Goal: Go to known website: Access a specific website the user already knows

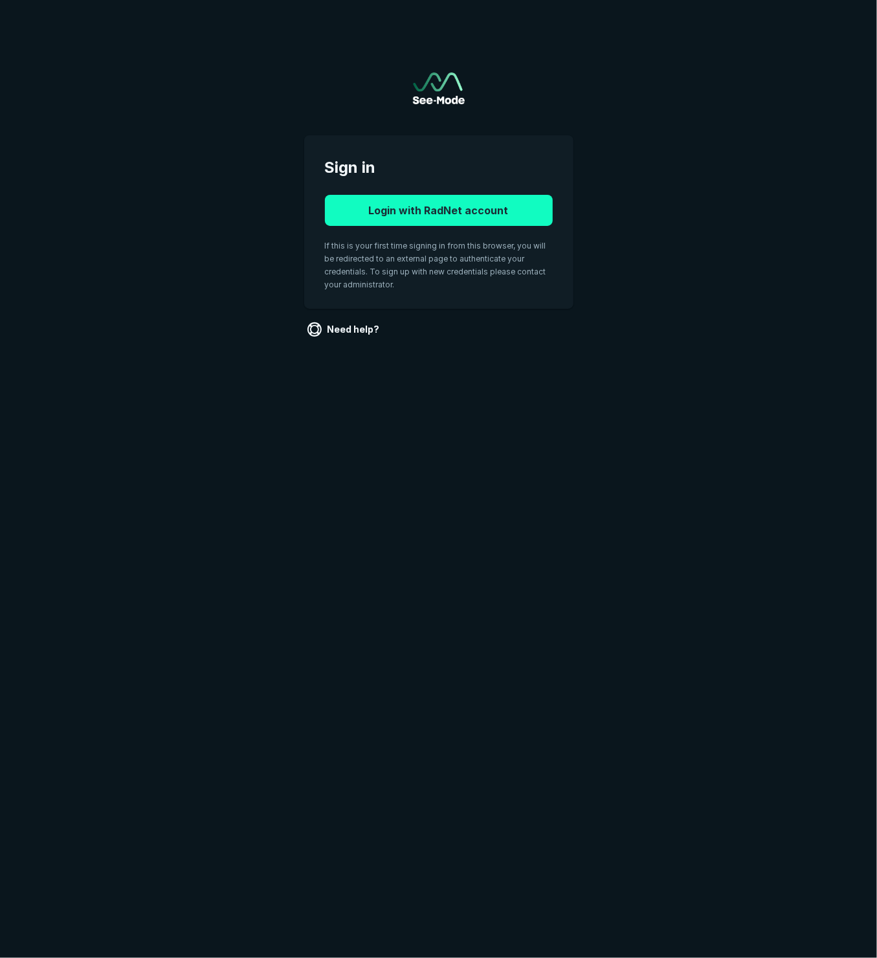
click at [510, 212] on button "Login with RadNet account" at bounding box center [439, 210] width 228 height 31
